Goal: Task Accomplishment & Management: Complete application form

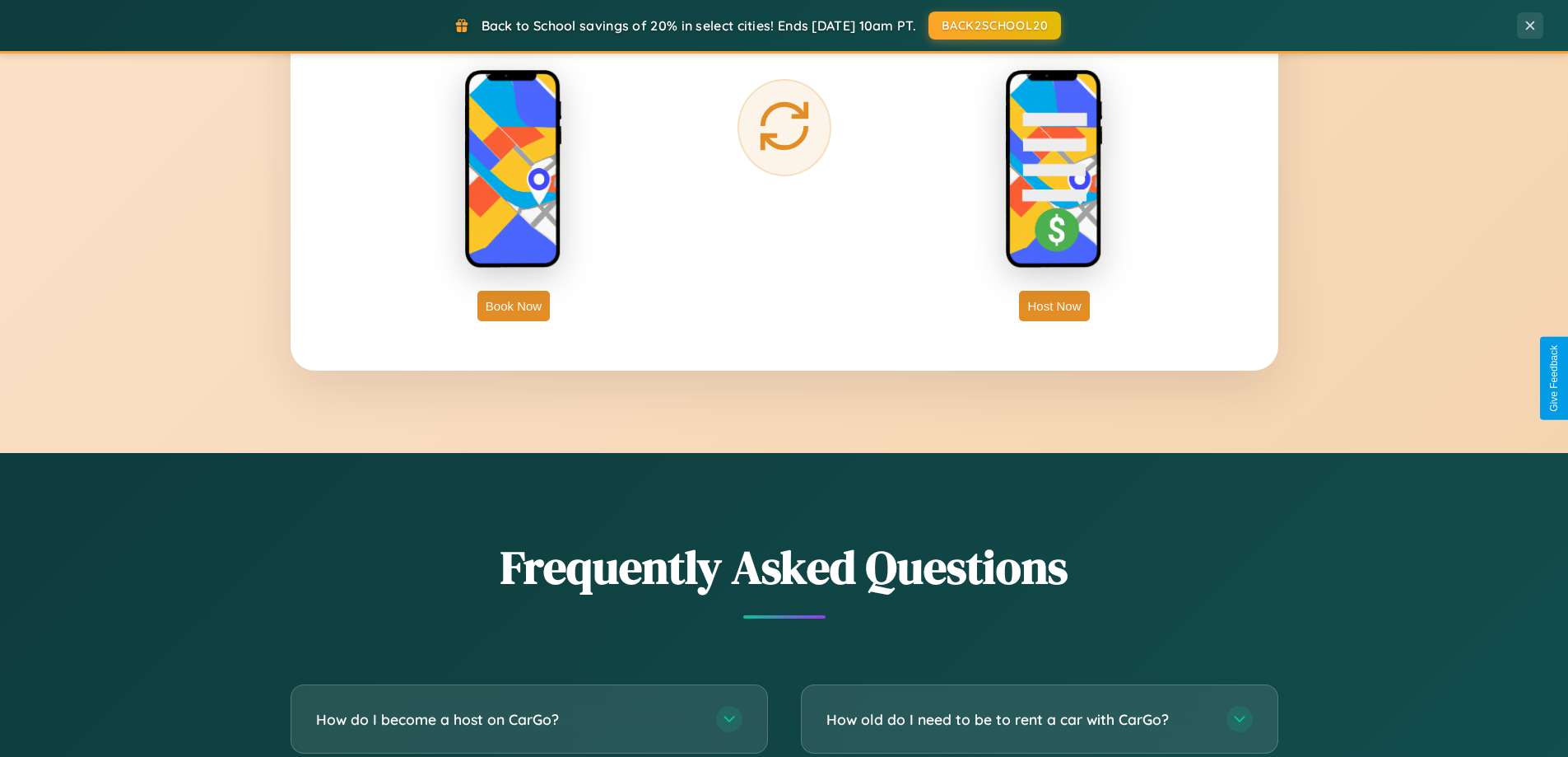
scroll to position [3168, 0]
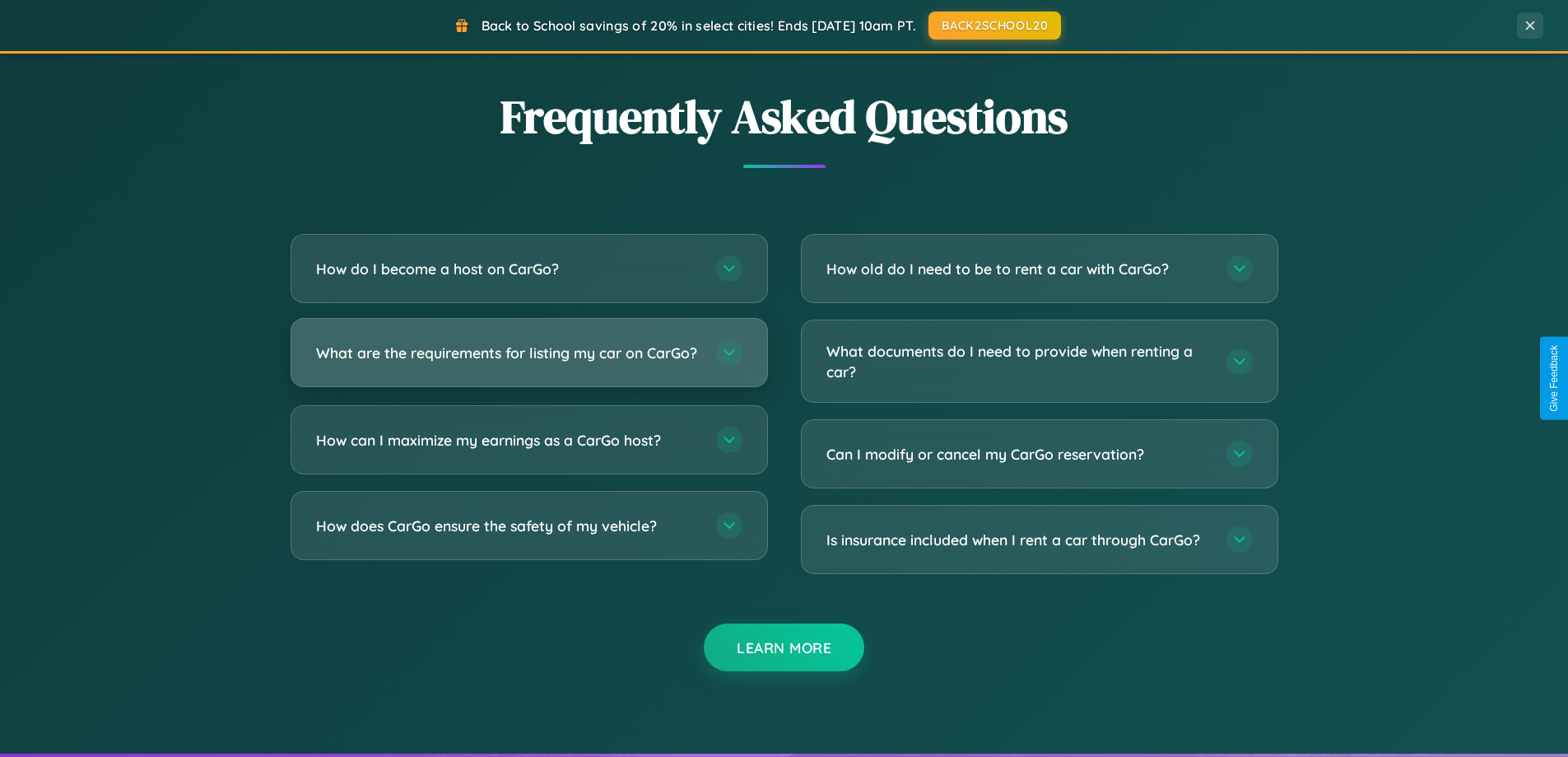
click at [529, 360] on h3 "What are the requirements for listing my car on CarGo?" at bounding box center [508, 353] width 384 height 21
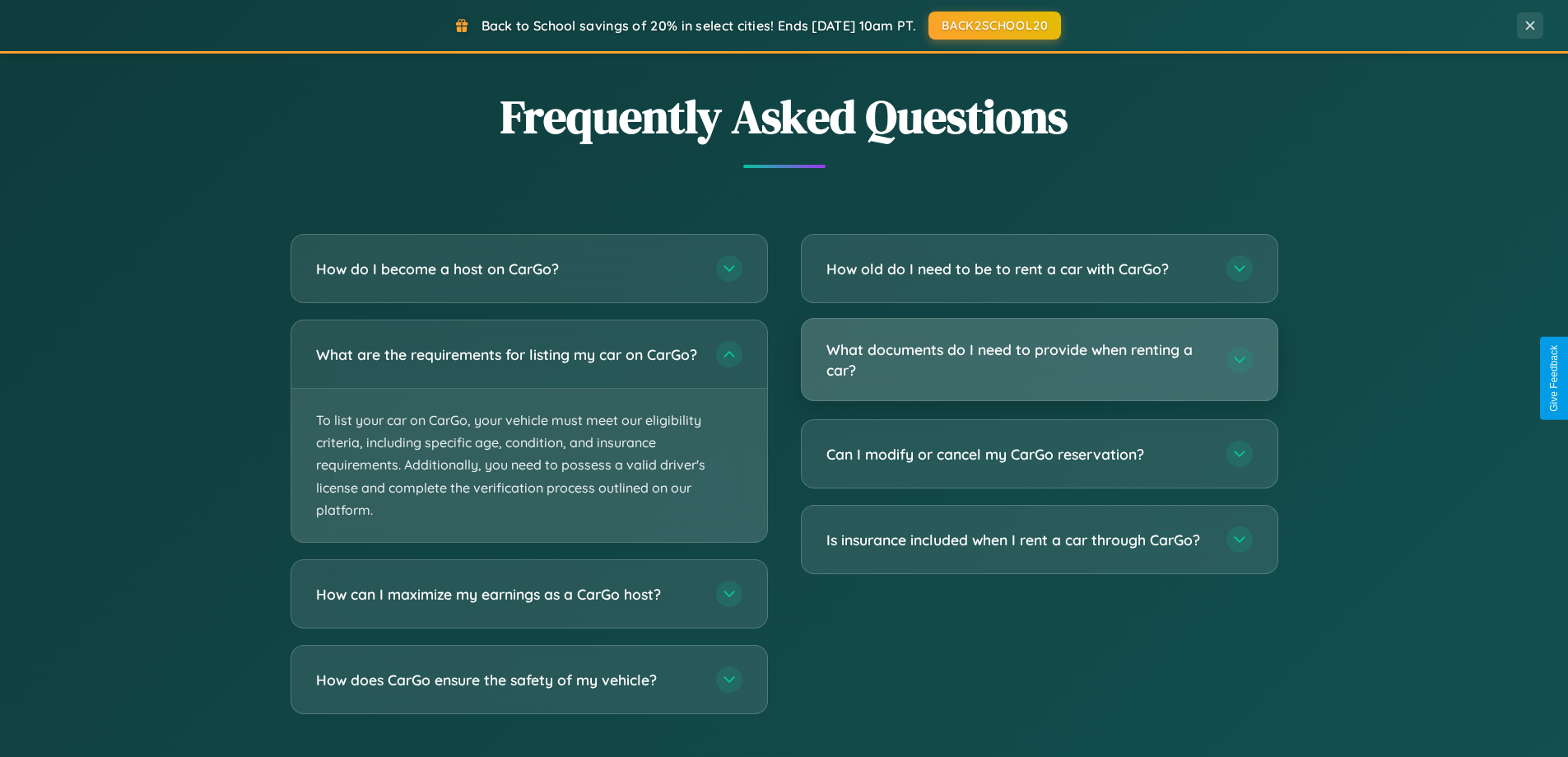
click at [1039, 361] on h3 "What documents do I need to provide when renting a car?" at bounding box center [1019, 359] width 384 height 40
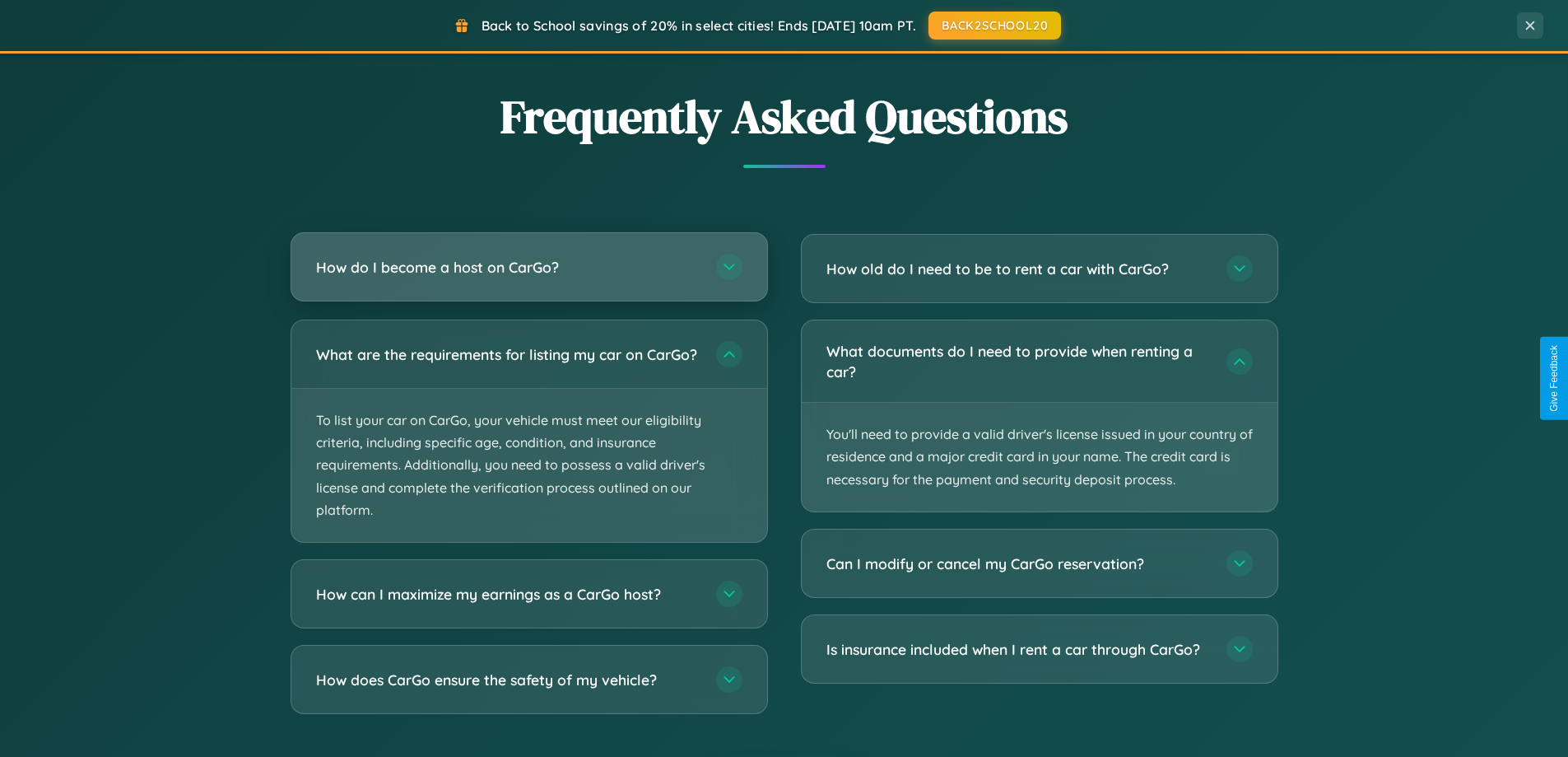
click at [529, 267] on h3 "How do I become a host on CarGo?" at bounding box center [508, 267] width 384 height 21
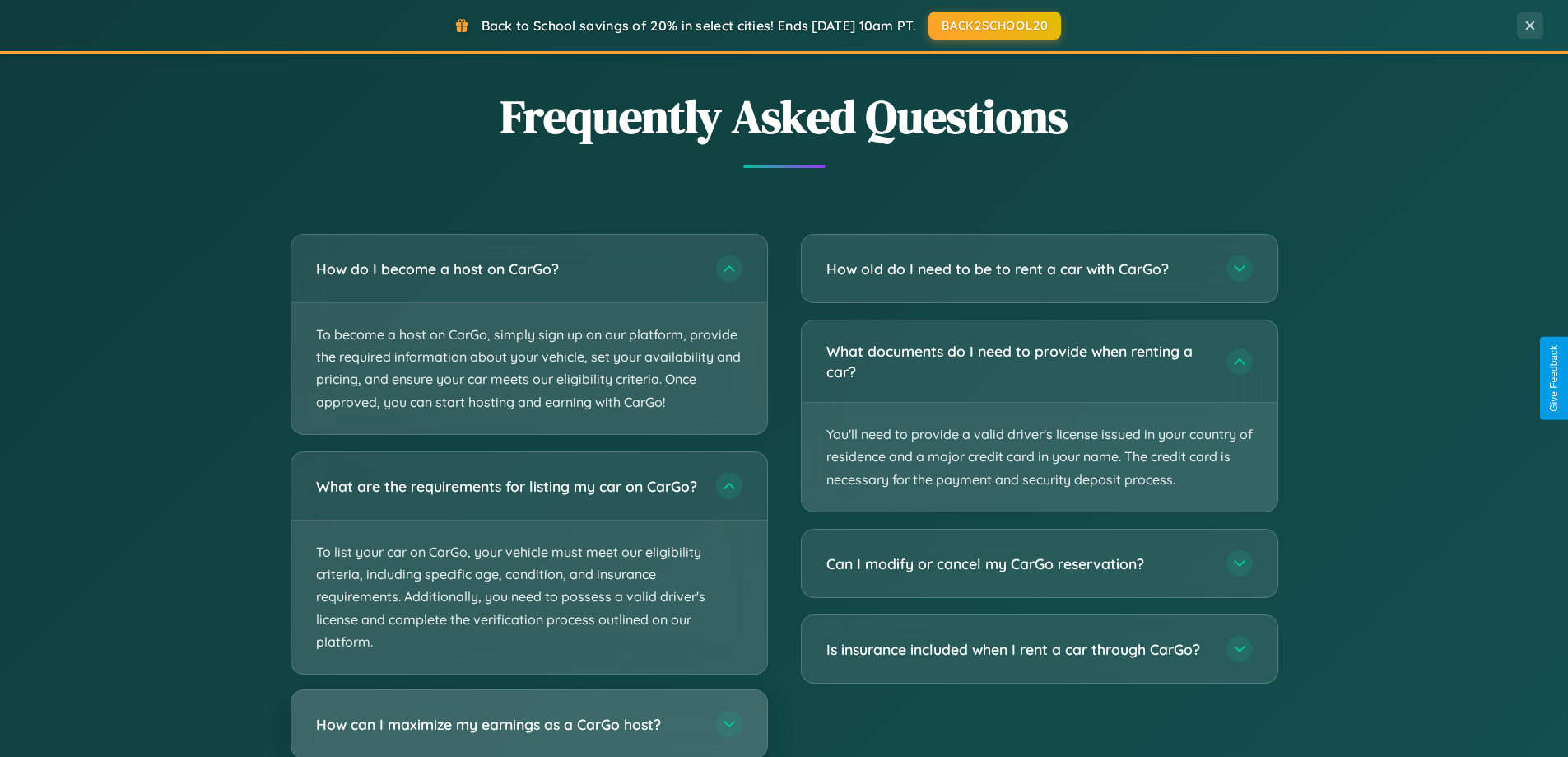
click at [529, 730] on h3 "How can I maximize my earnings as a CarGo host?" at bounding box center [508, 723] width 384 height 21
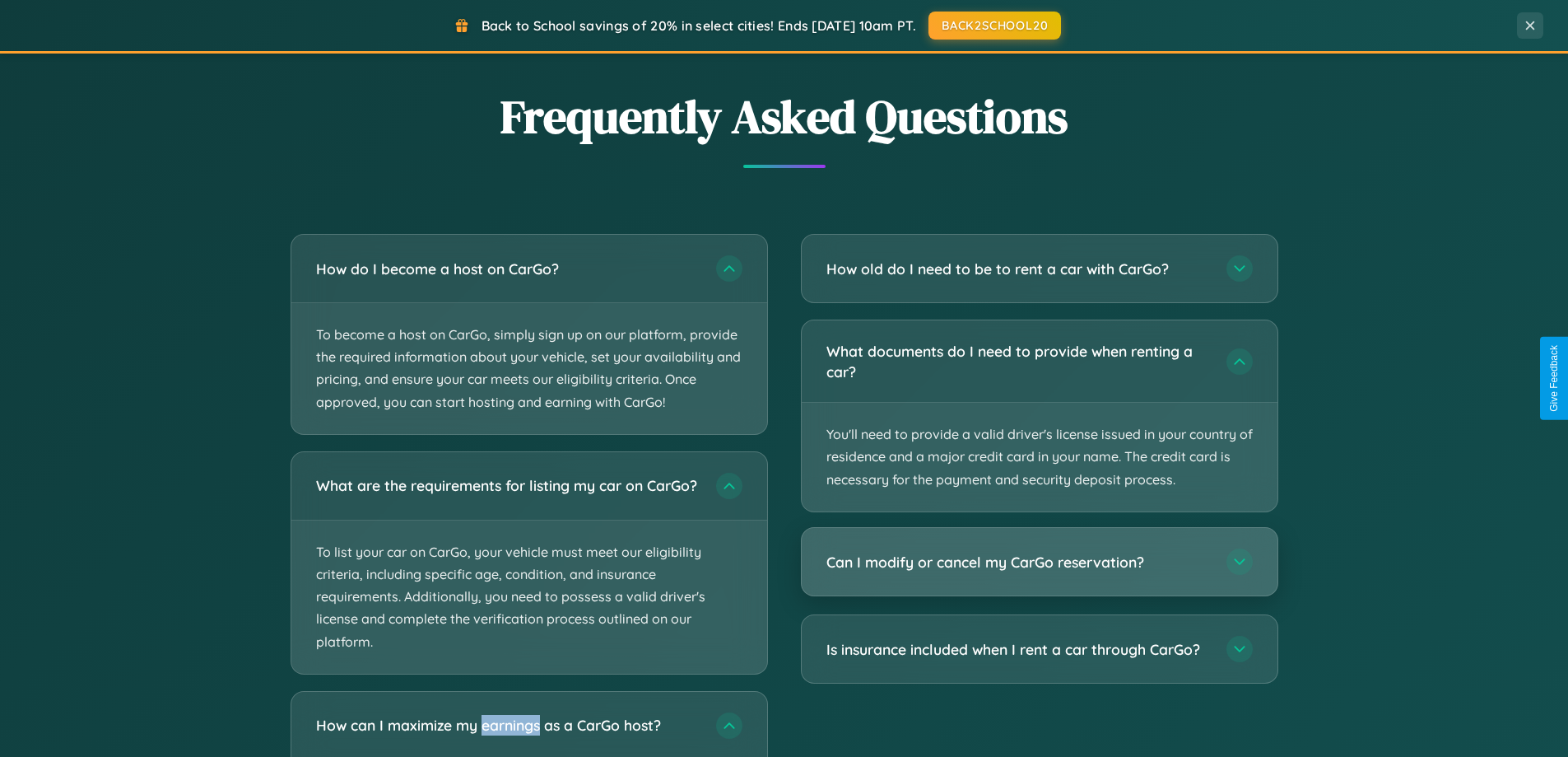
click at [1039, 562] on h3 "Can I modify or cancel my CarGo reservation?" at bounding box center [1019, 562] width 384 height 21
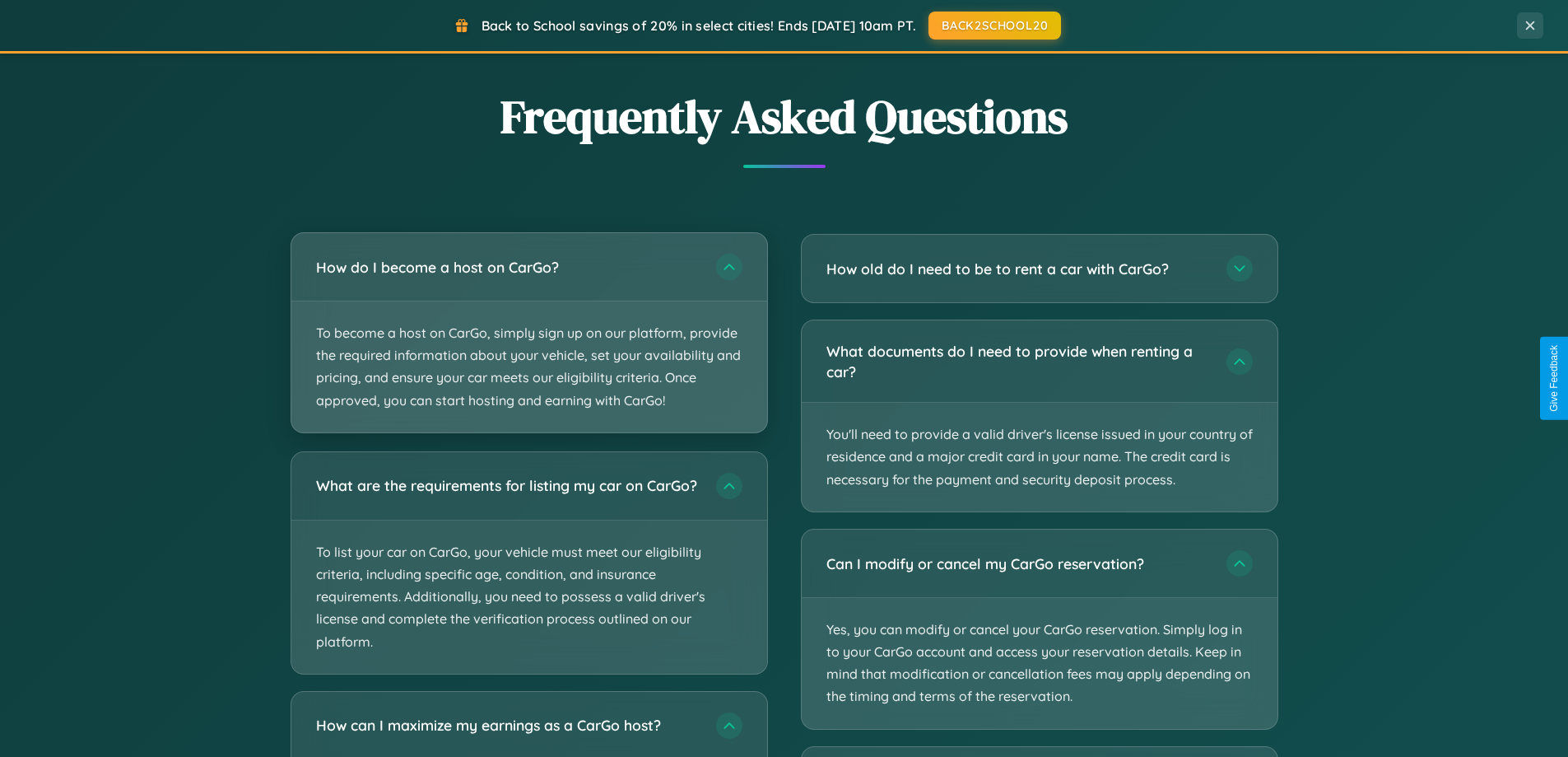
click at [529, 333] on p "To become a host on CarGo, simply sign up on our platform, provide the required…" at bounding box center [529, 367] width 476 height 131
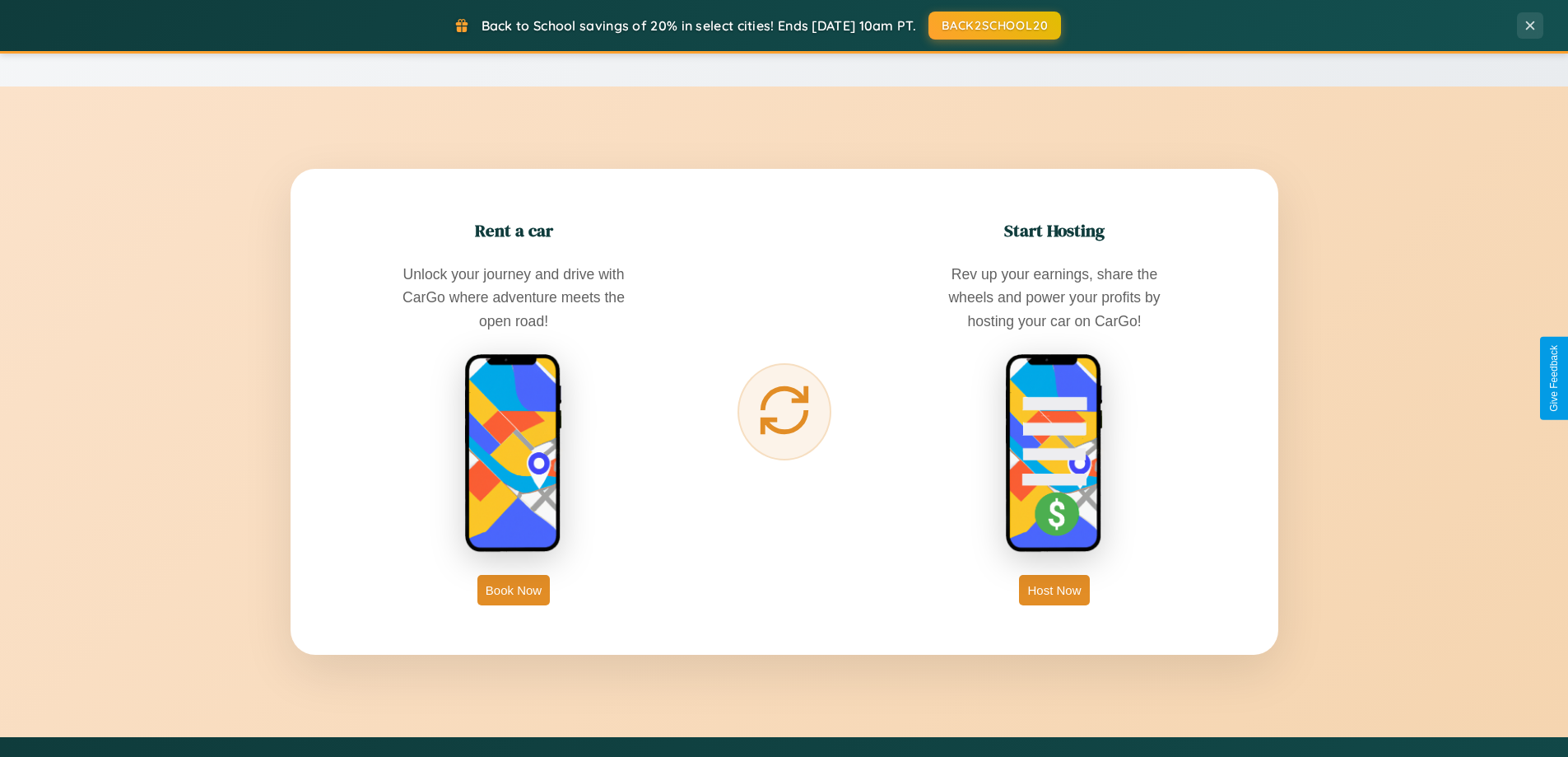
scroll to position [0, 0]
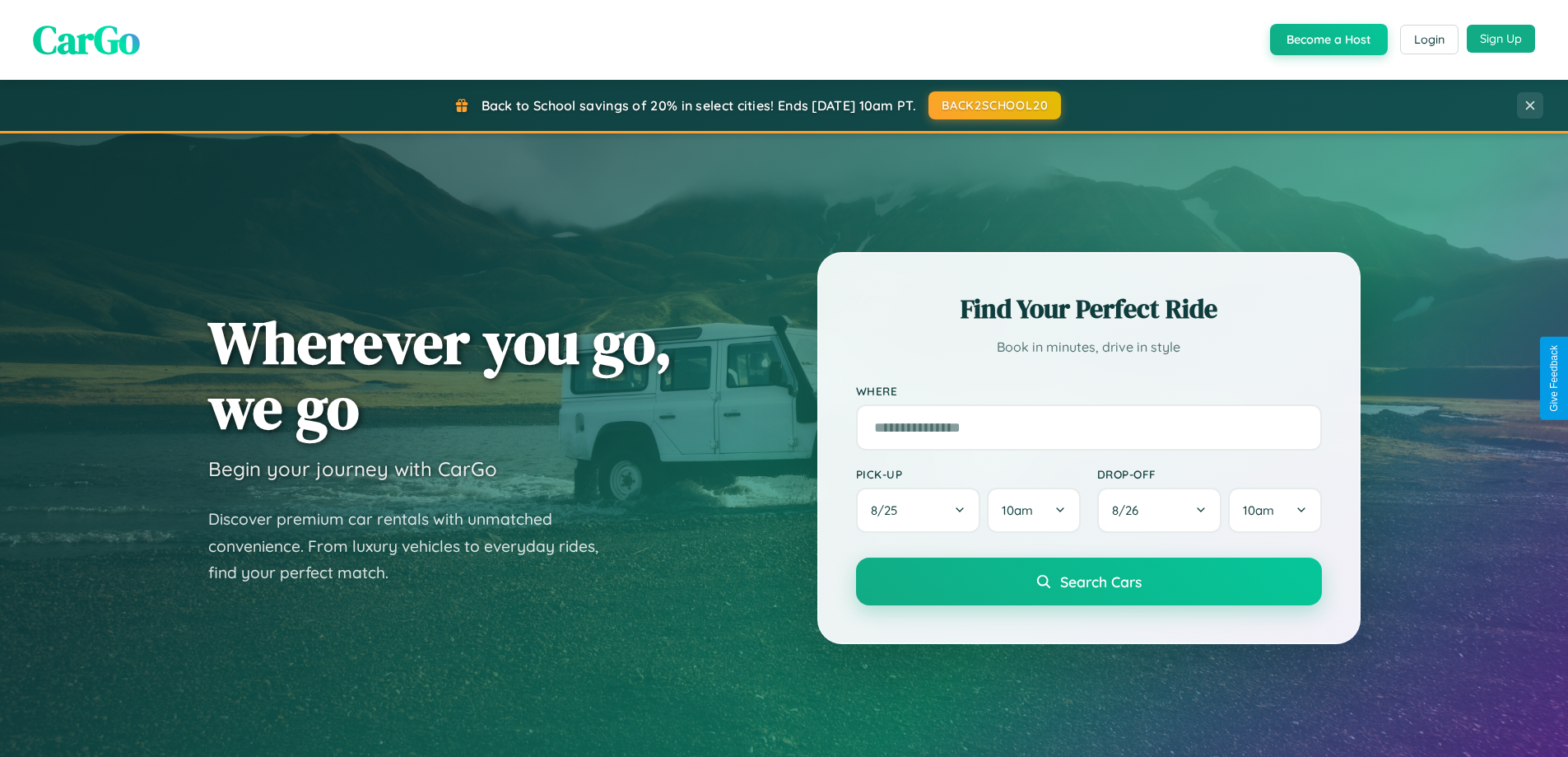
click at [1501, 39] on button "Sign Up" at bounding box center [1501, 39] width 68 height 28
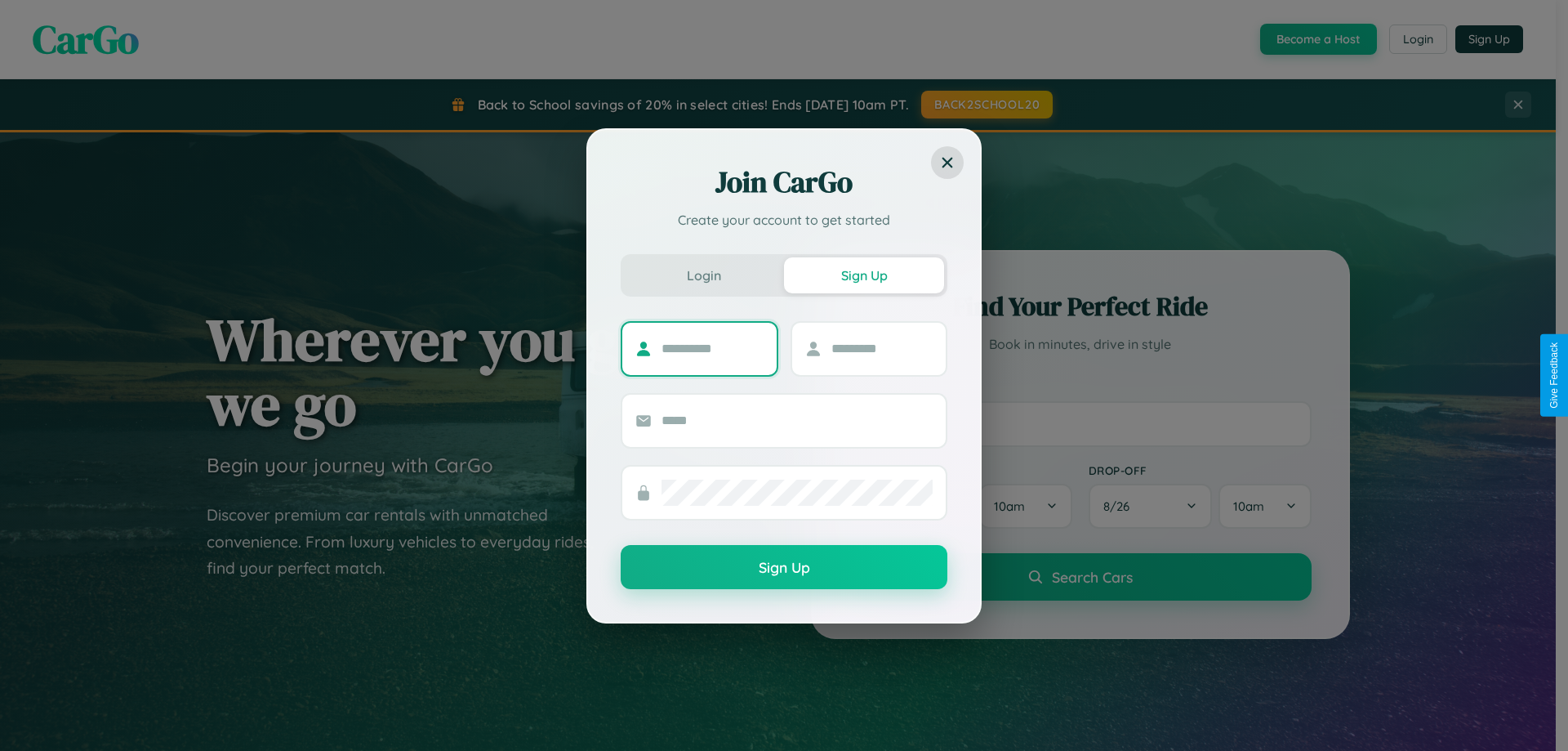
click at [712, 348] on input "text" at bounding box center [712, 349] width 102 height 26
type input "*******"
click at [881, 348] on input "text" at bounding box center [882, 349] width 102 height 26
type input "*****"
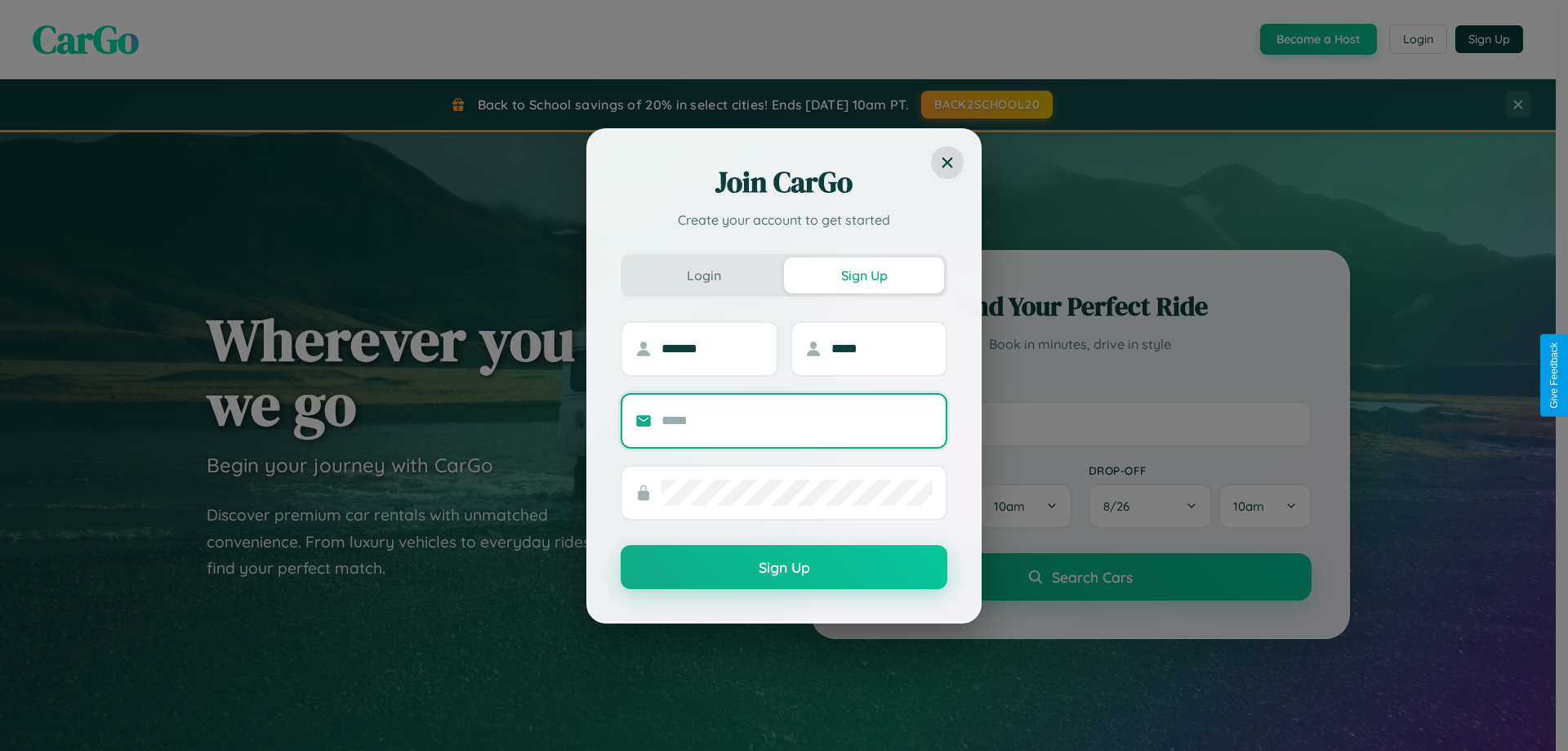
click at [797, 420] on input "text" at bounding box center [796, 420] width 271 height 26
type input "**********"
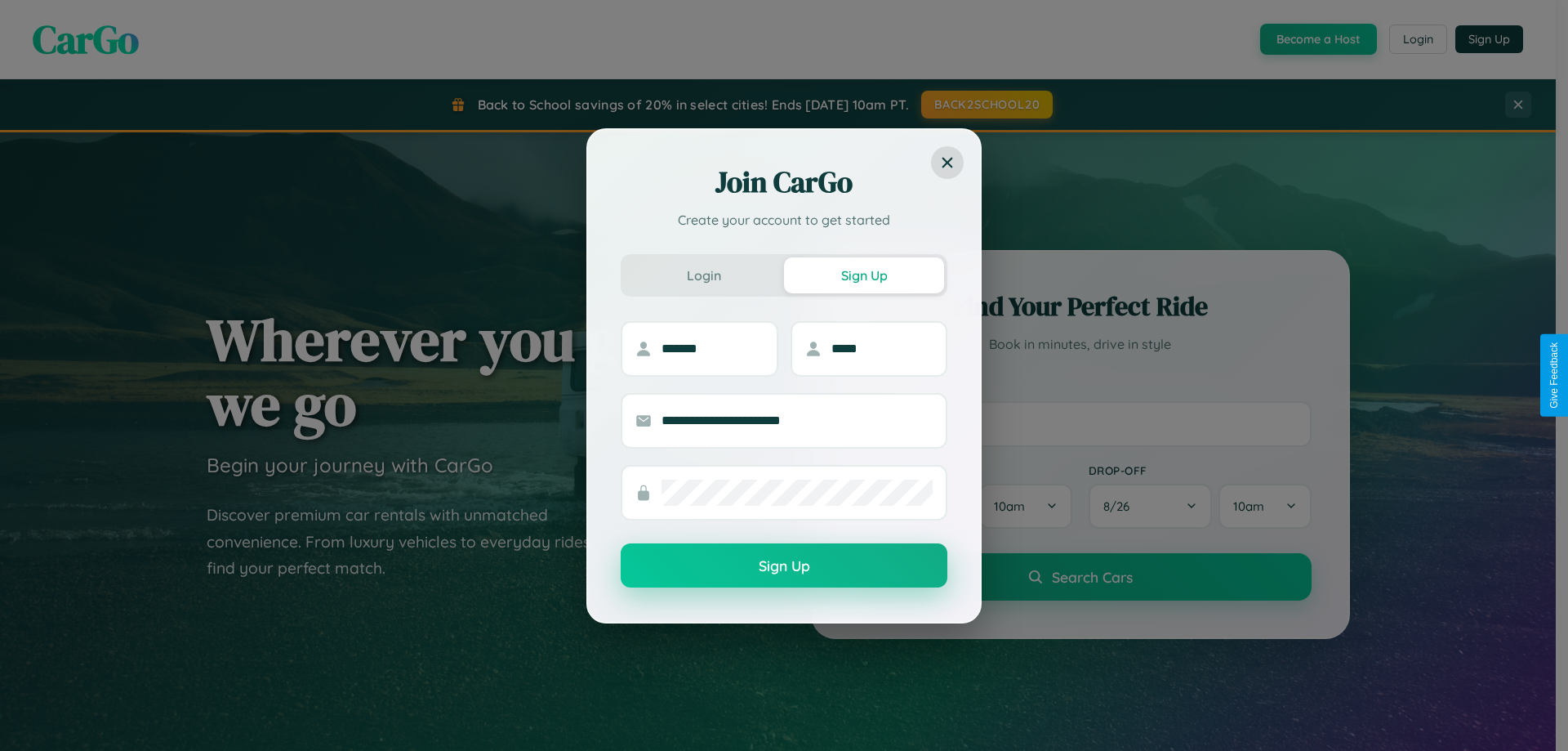
click at [784, 566] on button "Sign Up" at bounding box center [784, 566] width 326 height 44
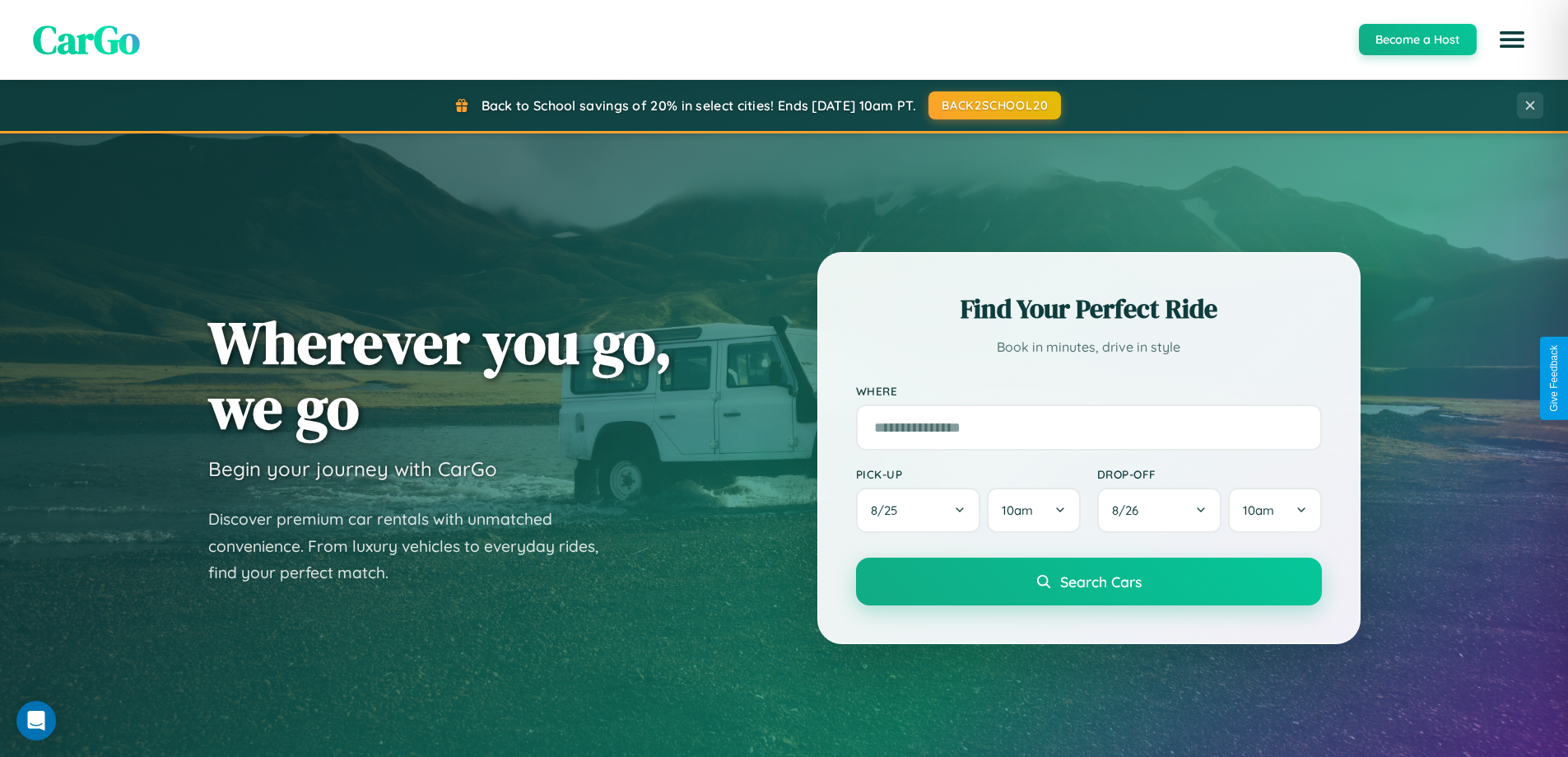
scroll to position [48, 0]
